Goal: Task Accomplishment & Management: Complete application form

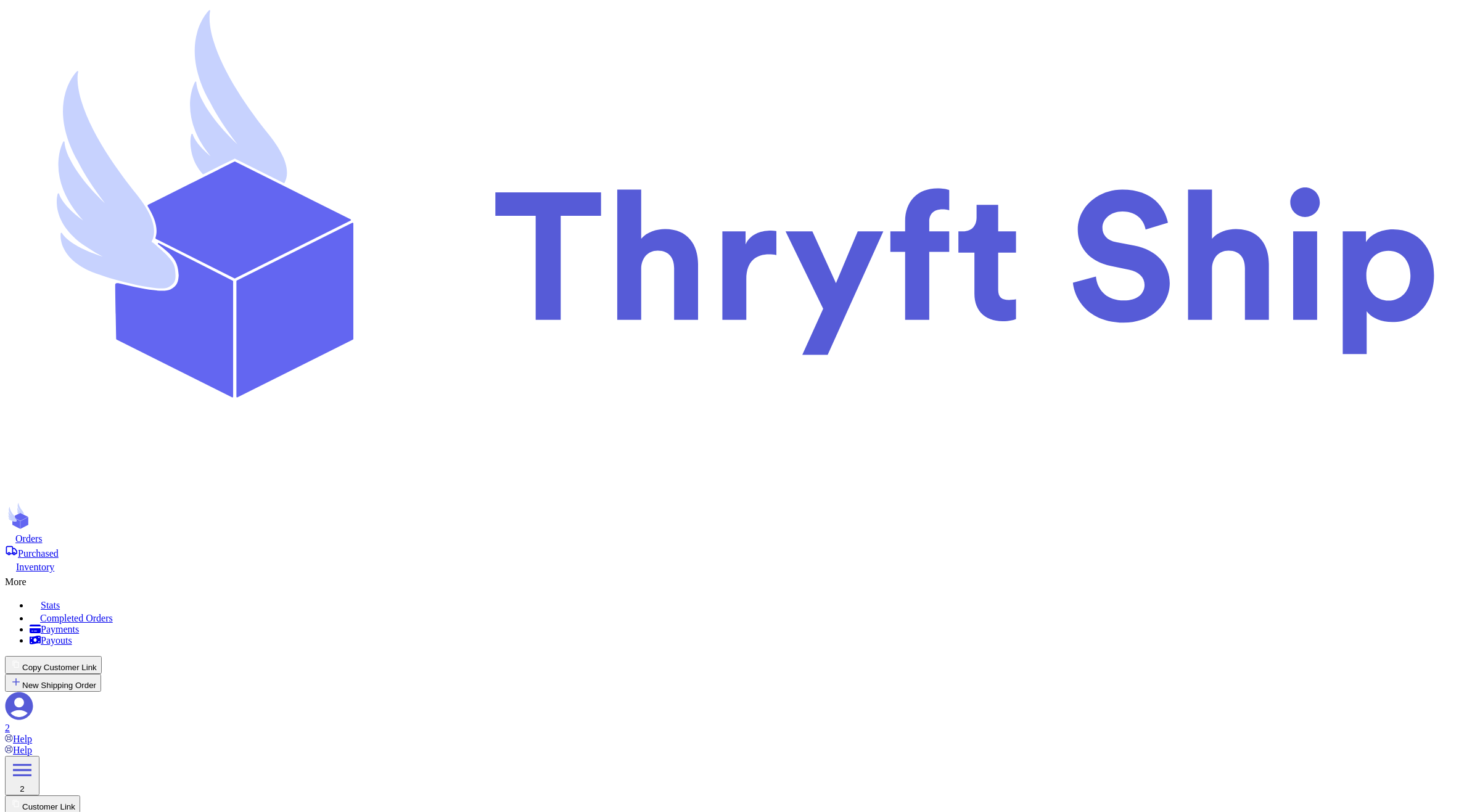
click at [102, 656] on button "Copy Customer Link" at bounding box center [53, 665] width 97 height 18
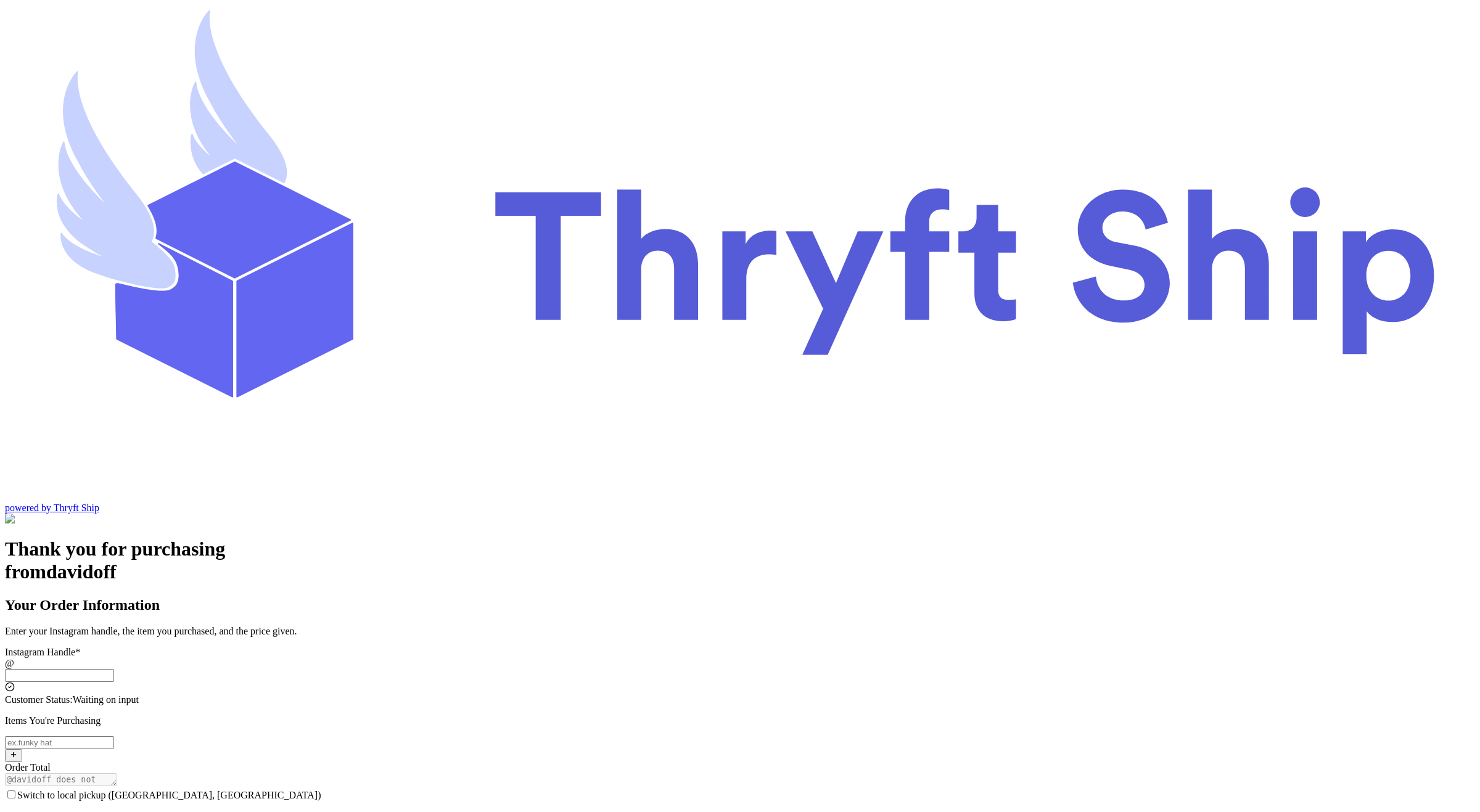
click at [114, 669] on input "Switch to local pickup (Stockton, CA)" at bounding box center [59, 675] width 109 height 13
type input "customer1"
checkbox input "true"
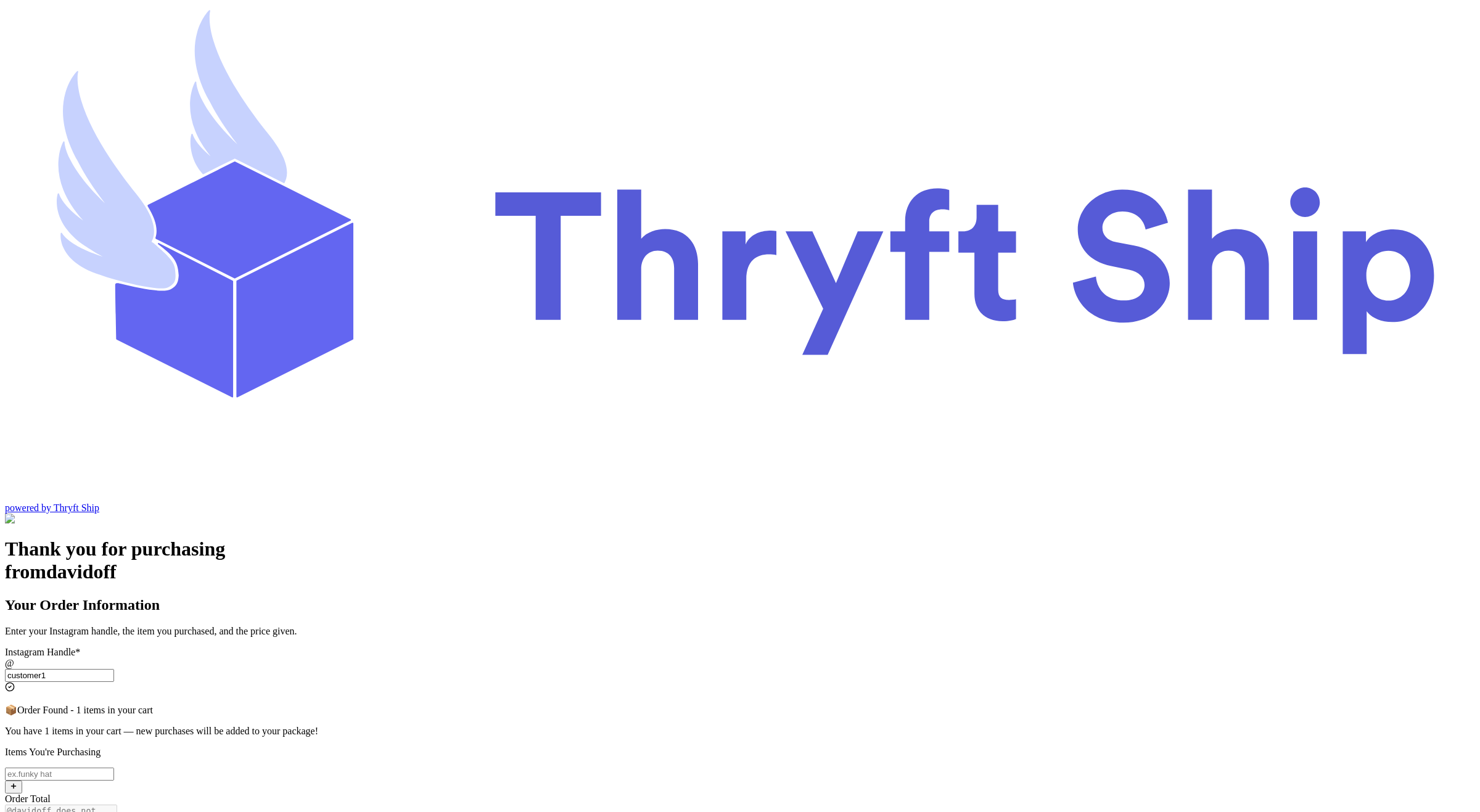
type input "customer1"
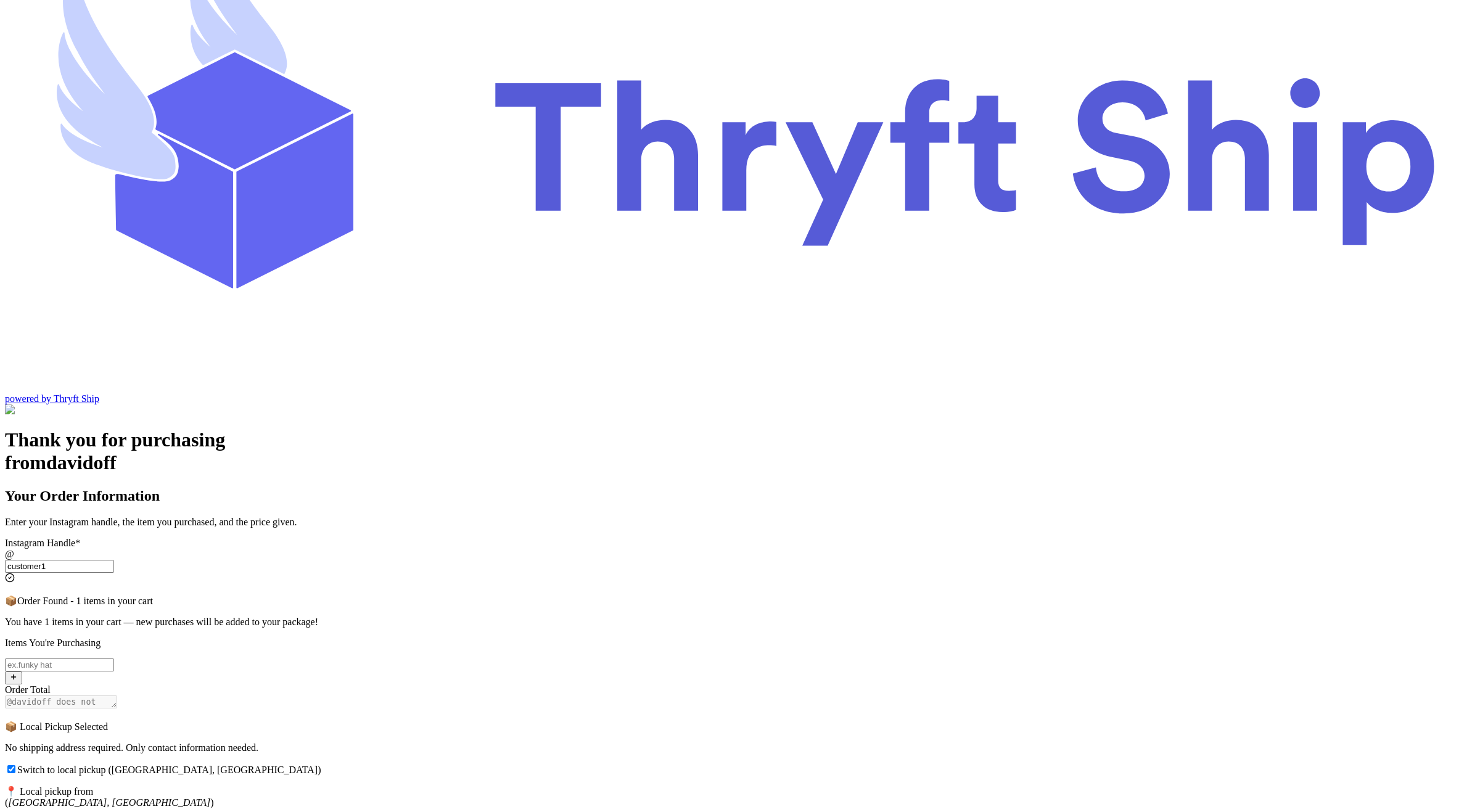
scroll to position [113, 0]
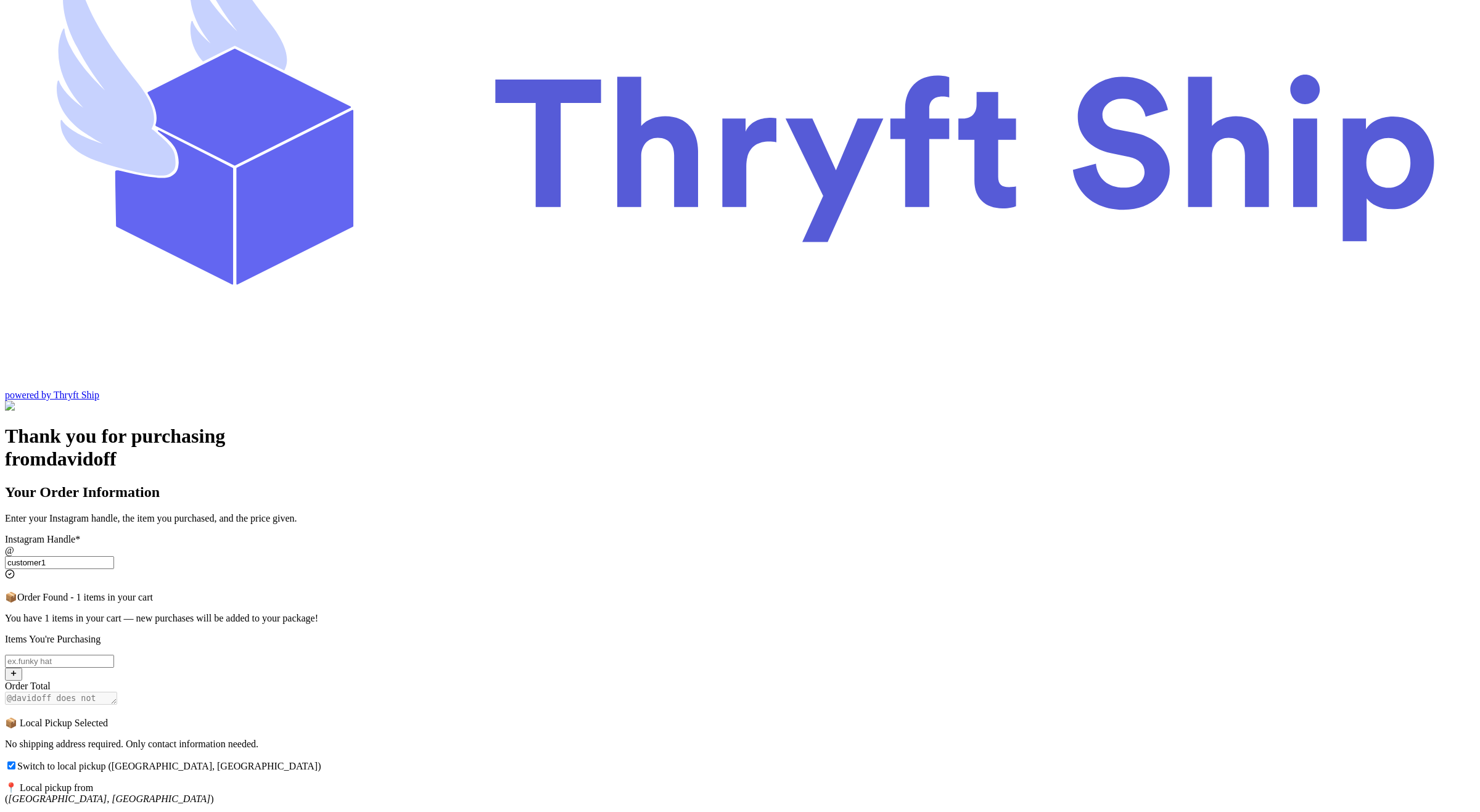
type input "abdul@thryftship.com"
type input "Ross"
type input "[PERSON_NAME]"
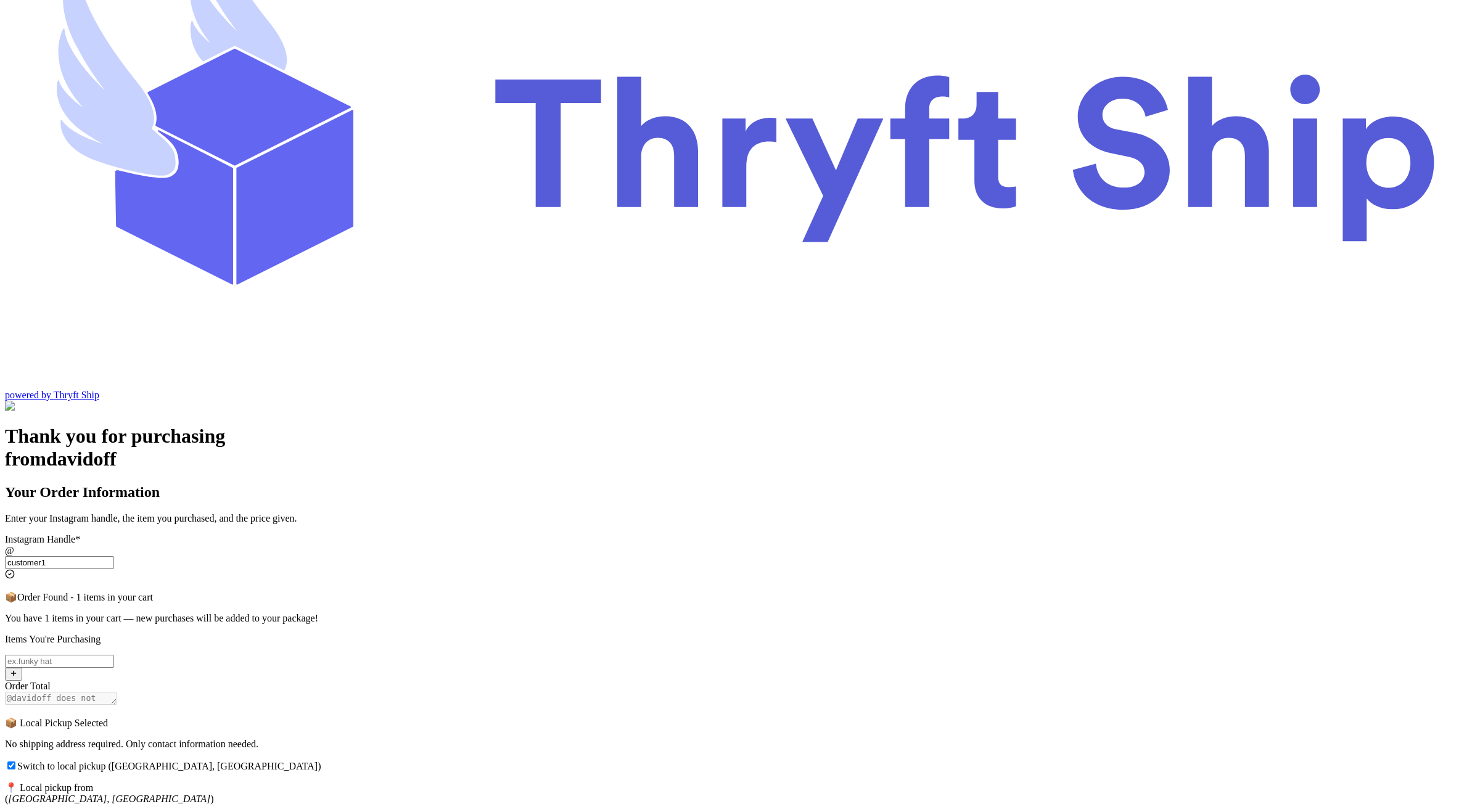
drag, startPoint x: 717, startPoint y: 577, endPoint x: 532, endPoint y: 569, distance: 185.2
click at [532, 569] on div "Thank you for purchasing from davidoff Your Order Information Enter your Instag…" at bounding box center [739, 767] width 1470 height 685
type input "abdul+2@thryftship.com"
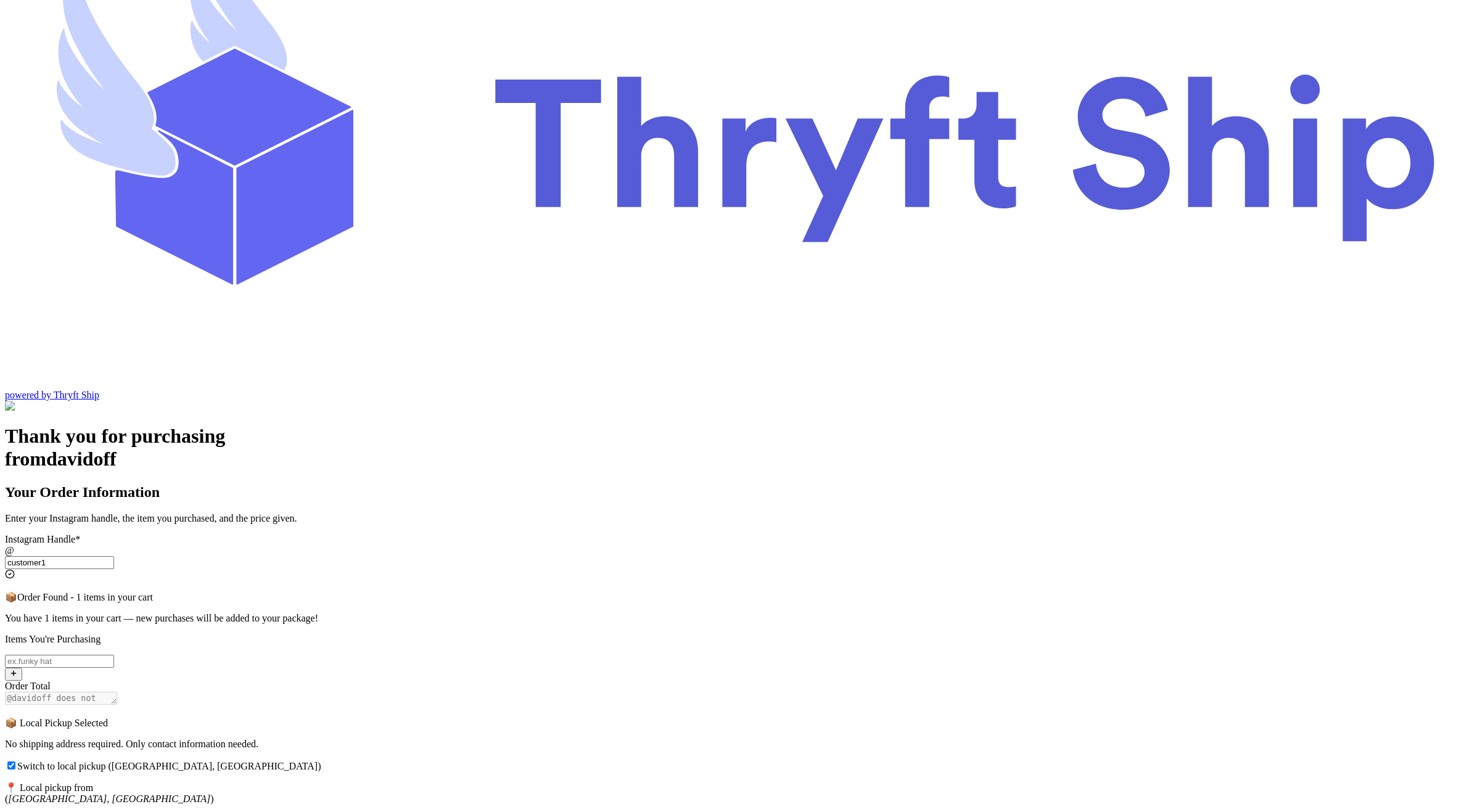
drag, startPoint x: 706, startPoint y: 627, endPoint x: 516, endPoint y: 623, distance: 190.0
paste input "+2"
type input "abdul+2@thryftship.com"
click at [516, 623] on div "Thank you for purchasing from davidoff Your Order Information Enter your Instag…" at bounding box center [739, 767] width 1470 height 685
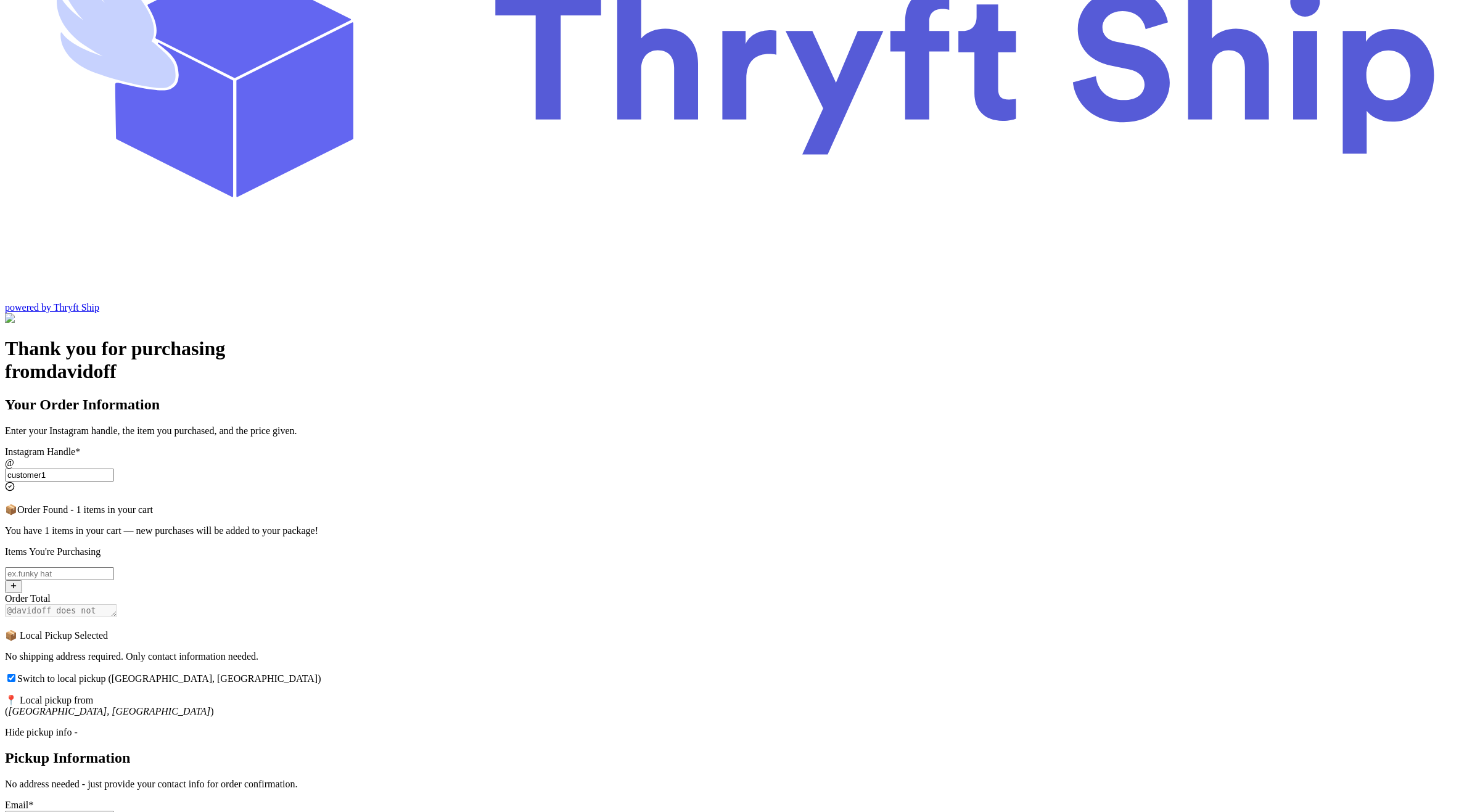
scroll to position [201, 0]
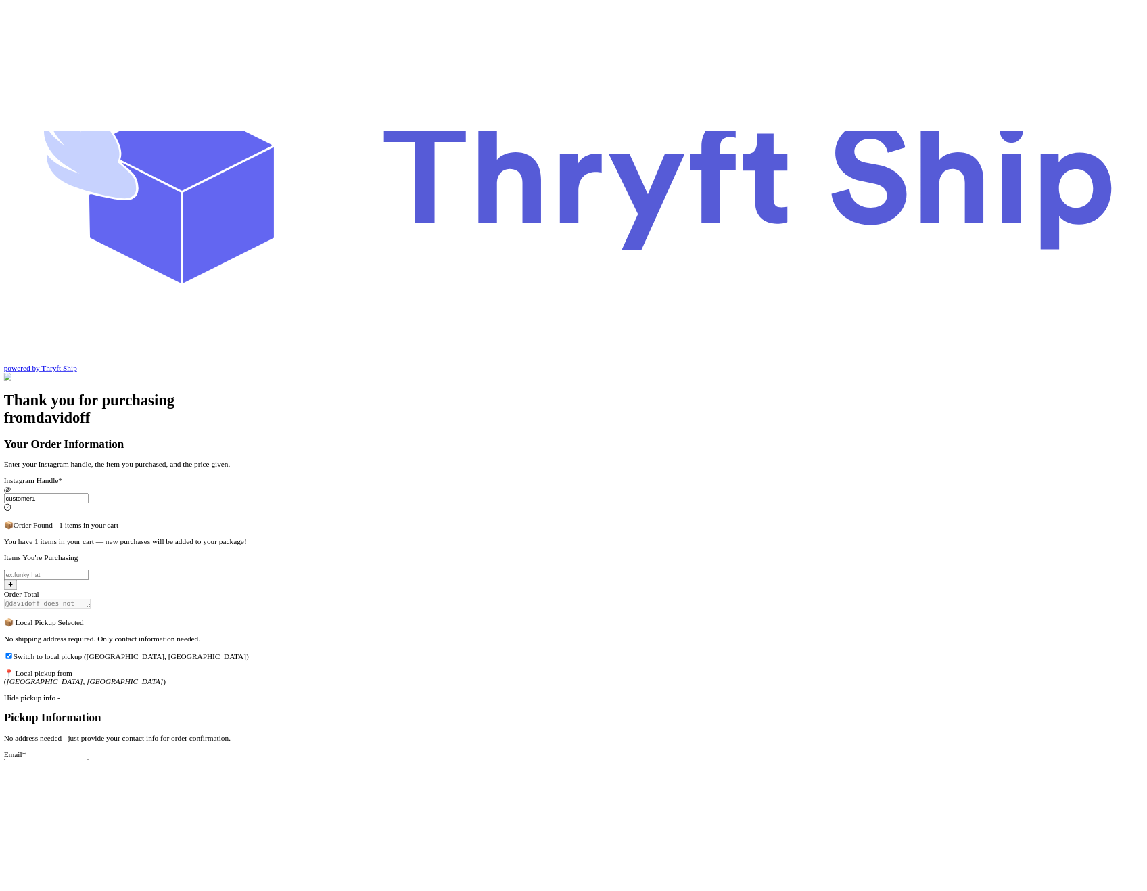
scroll to position [251, 0]
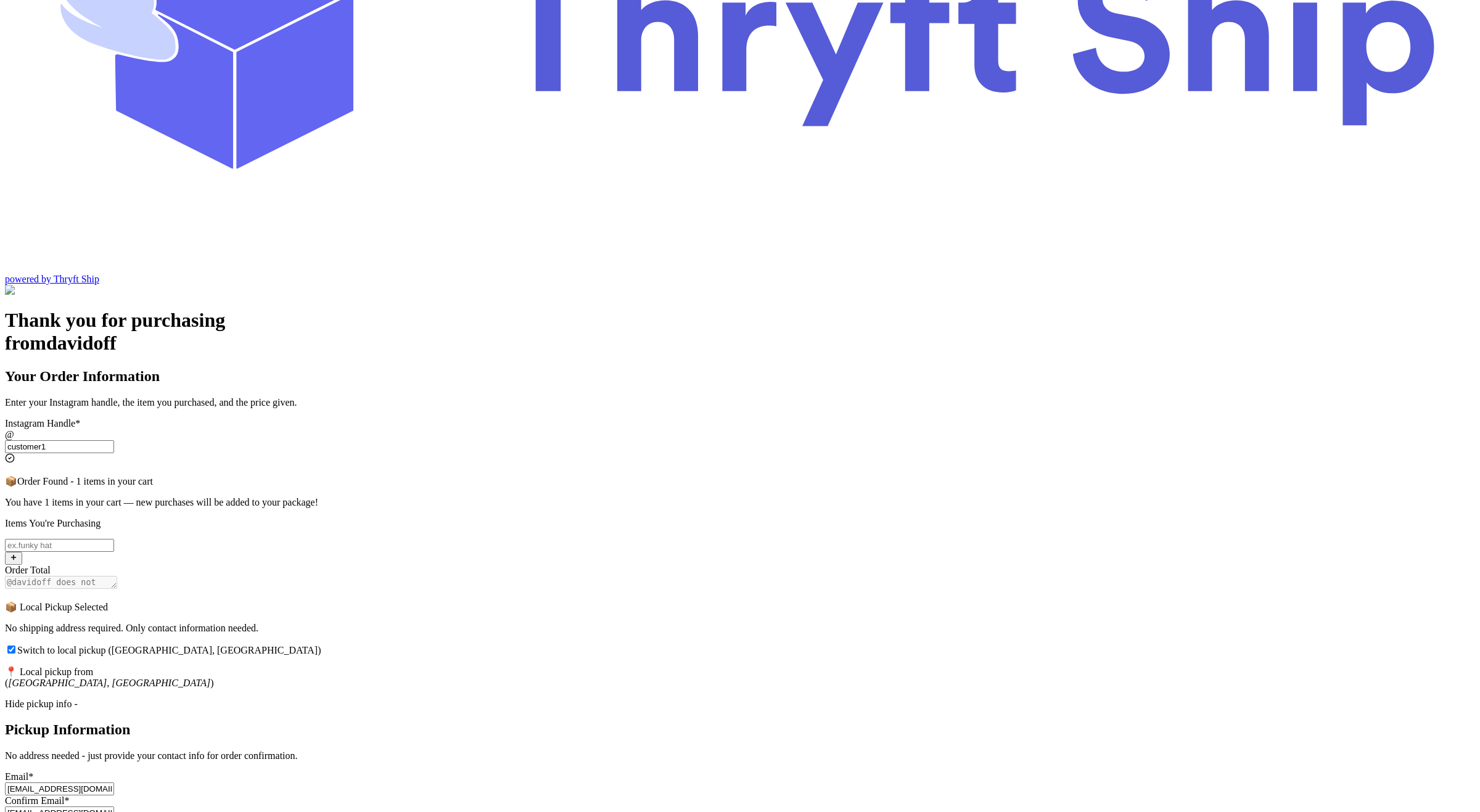
type input "Rossie"
click at [114, 539] on input "Switch to local pickup (Stockton, CA)" at bounding box center [59, 545] width 109 height 13
type input "item 2"
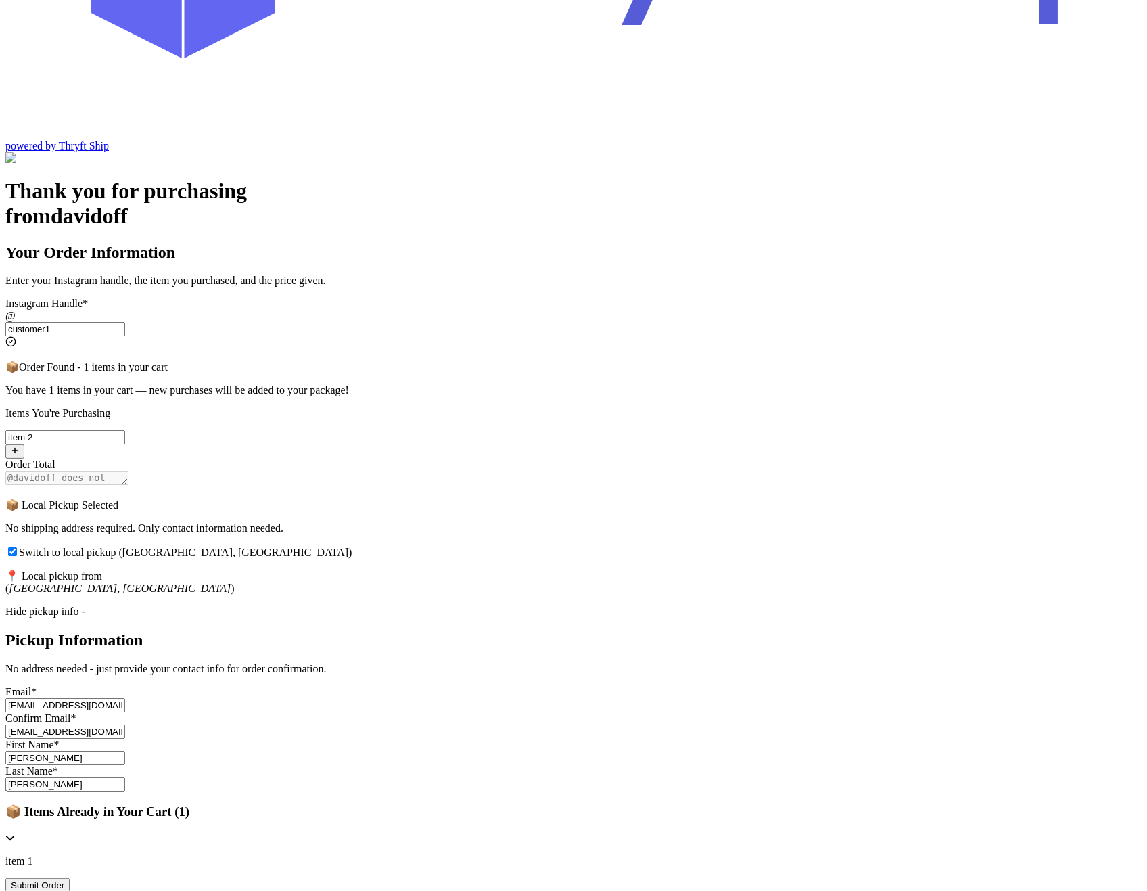
click at [70, 878] on button "Submit Order" at bounding box center [37, 885] width 64 height 14
